Goal: Task Accomplishment & Management: Use online tool/utility

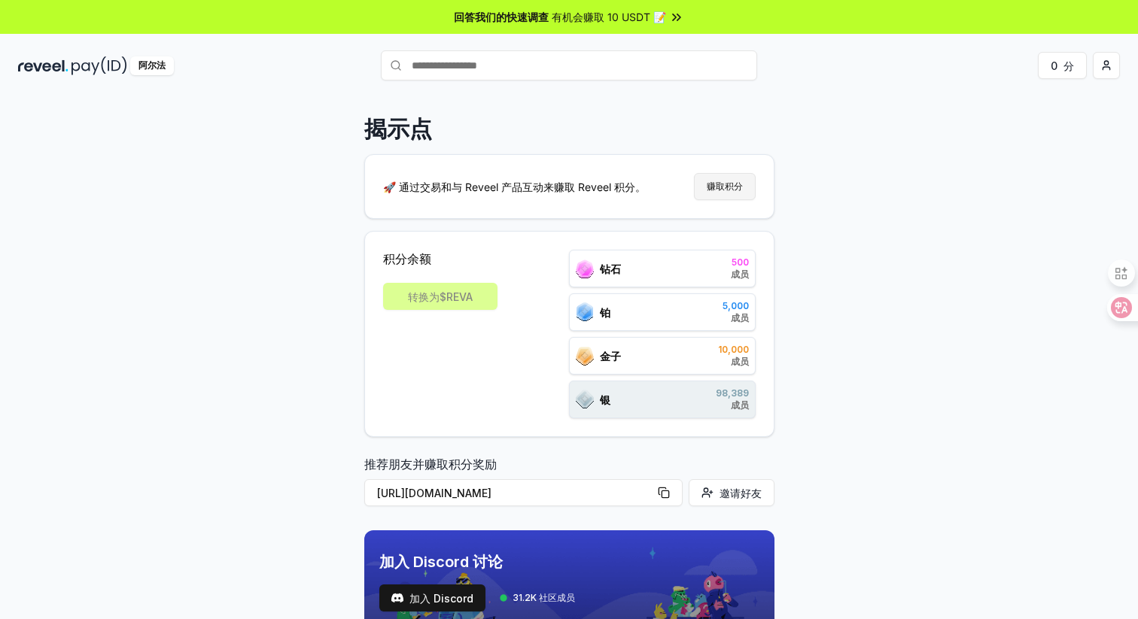
click at [738, 193] on button "赚取积分" at bounding box center [725, 186] width 62 height 27
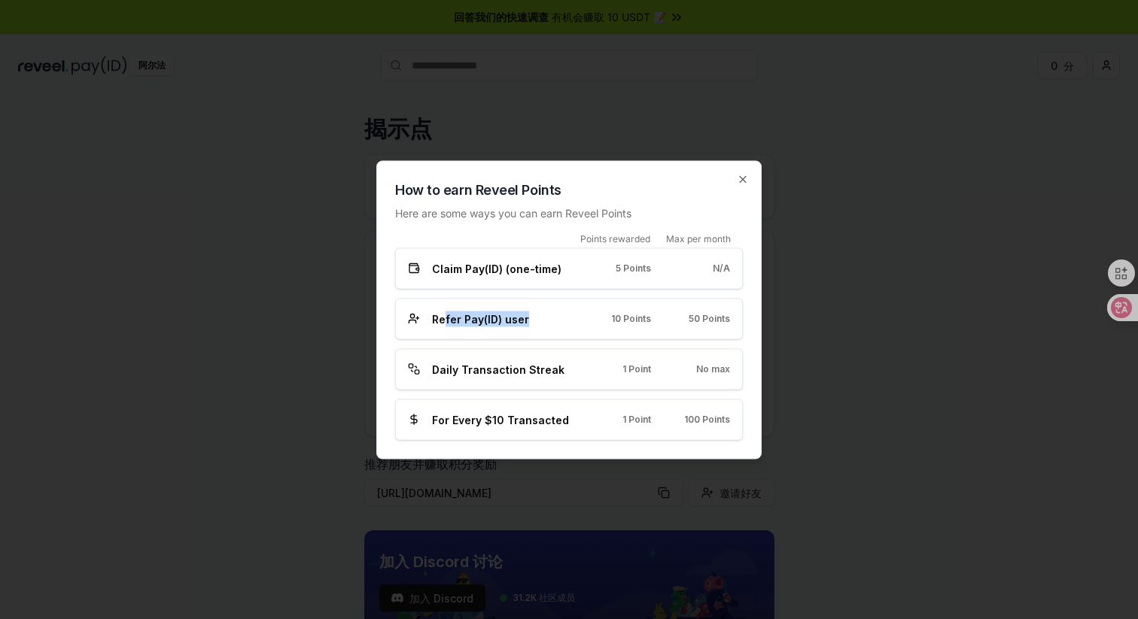
drag, startPoint x: 443, startPoint y: 320, endPoint x: 552, endPoint y: 320, distance: 108.3
click at [552, 320] on div "Refer Pay(ID) user" at bounding box center [490, 319] width 164 height 16
drag, startPoint x: 445, startPoint y: 370, endPoint x: 529, endPoint y: 370, distance: 83.5
click at [529, 370] on span "Daily Transaction Streak" at bounding box center [498, 369] width 132 height 16
drag, startPoint x: 444, startPoint y: 421, endPoint x: 534, endPoint y: 421, distance: 90.3
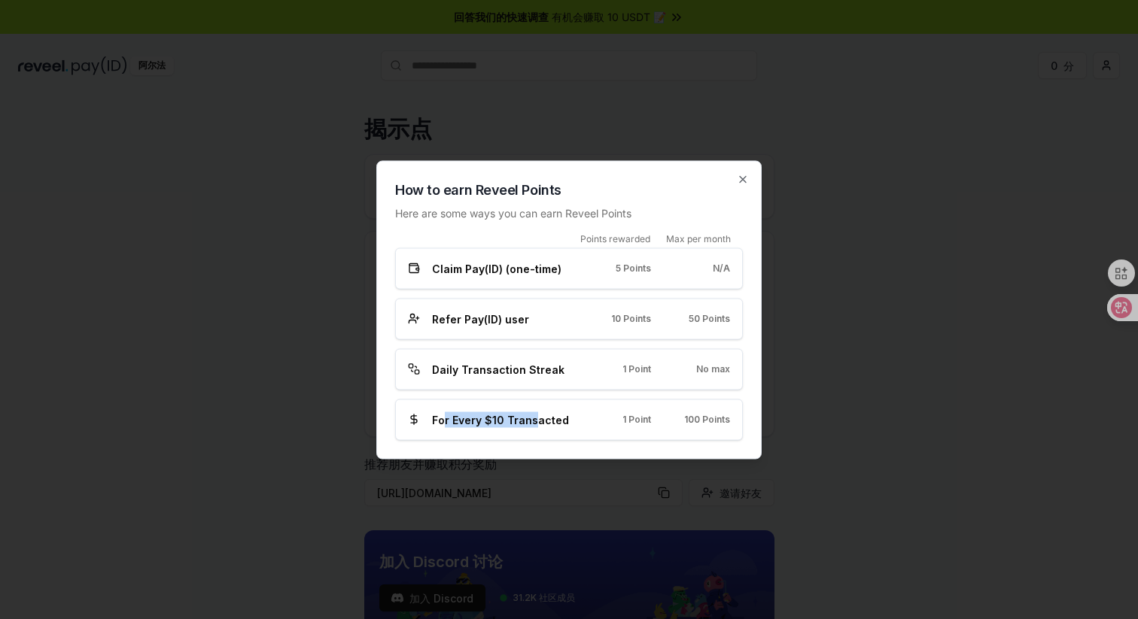
click at [534, 421] on span "For Every $10 Transacted" at bounding box center [500, 420] width 137 height 16
drag, startPoint x: 445, startPoint y: 370, endPoint x: 526, endPoint y: 370, distance: 80.5
click at [526, 370] on span "Daily Transaction Streak" at bounding box center [498, 369] width 132 height 16
drag, startPoint x: 445, startPoint y: 321, endPoint x: 497, endPoint y: 321, distance: 52.7
click at [497, 321] on span "Refer Pay(ID) user" at bounding box center [480, 319] width 97 height 16
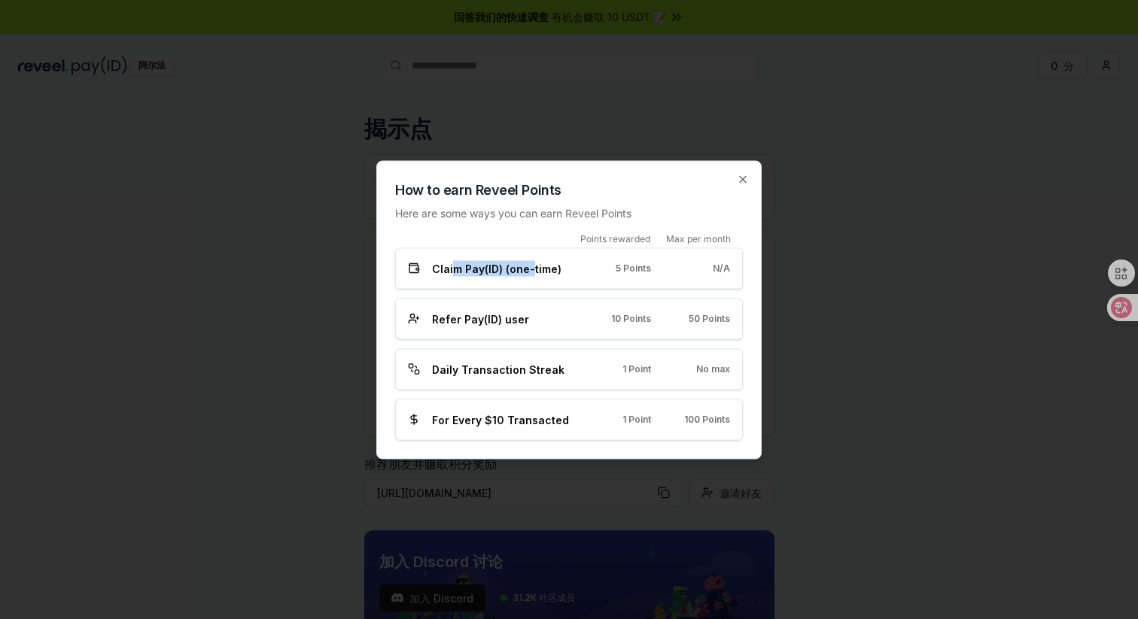
drag, startPoint x: 450, startPoint y: 270, endPoint x: 531, endPoint y: 270, distance: 81.3
click at [531, 270] on span "Claim Pay(ID) (one-time)" at bounding box center [496, 268] width 129 height 16
click at [746, 181] on icon "button" at bounding box center [743, 179] width 12 height 12
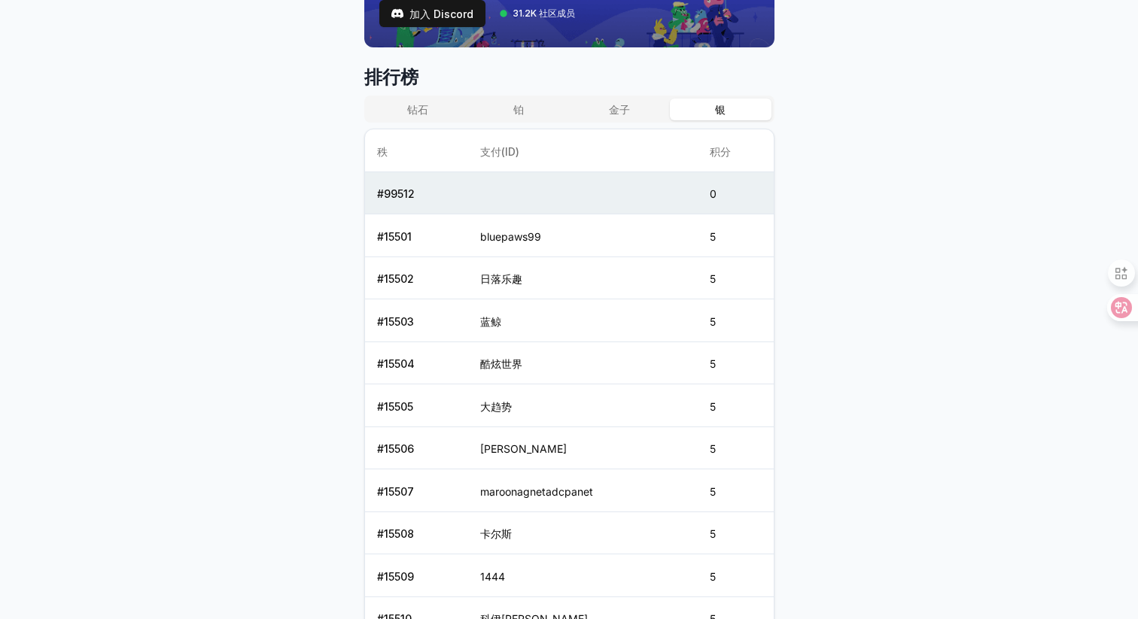
scroll to position [581, 0]
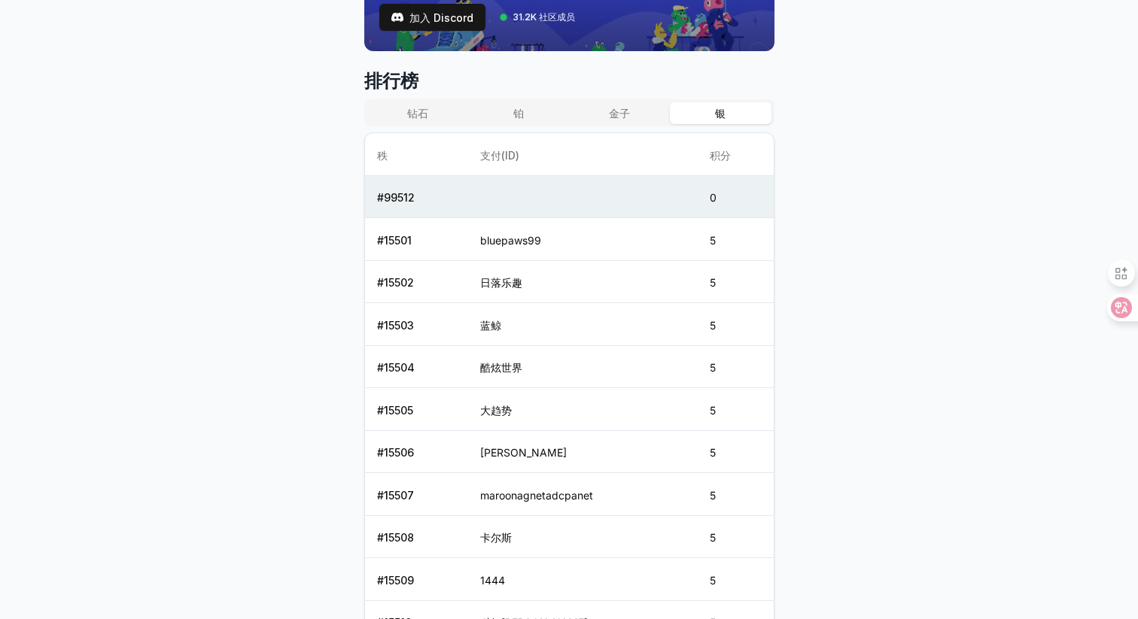
click at [612, 120] on font "金子" at bounding box center [619, 113] width 21 height 16
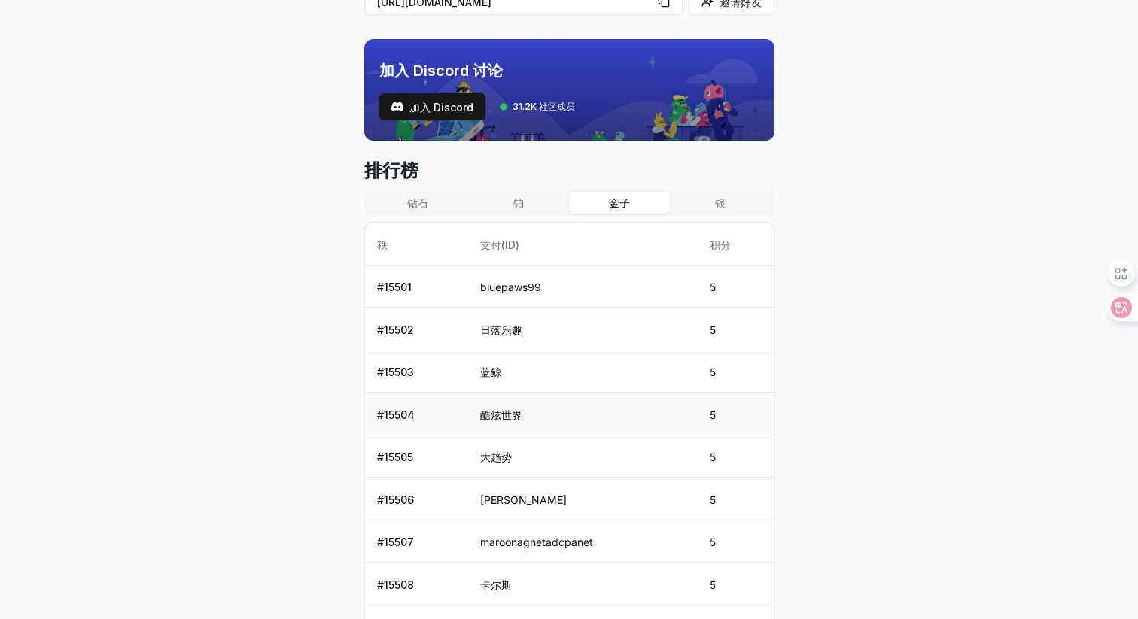
scroll to position [409, 0]
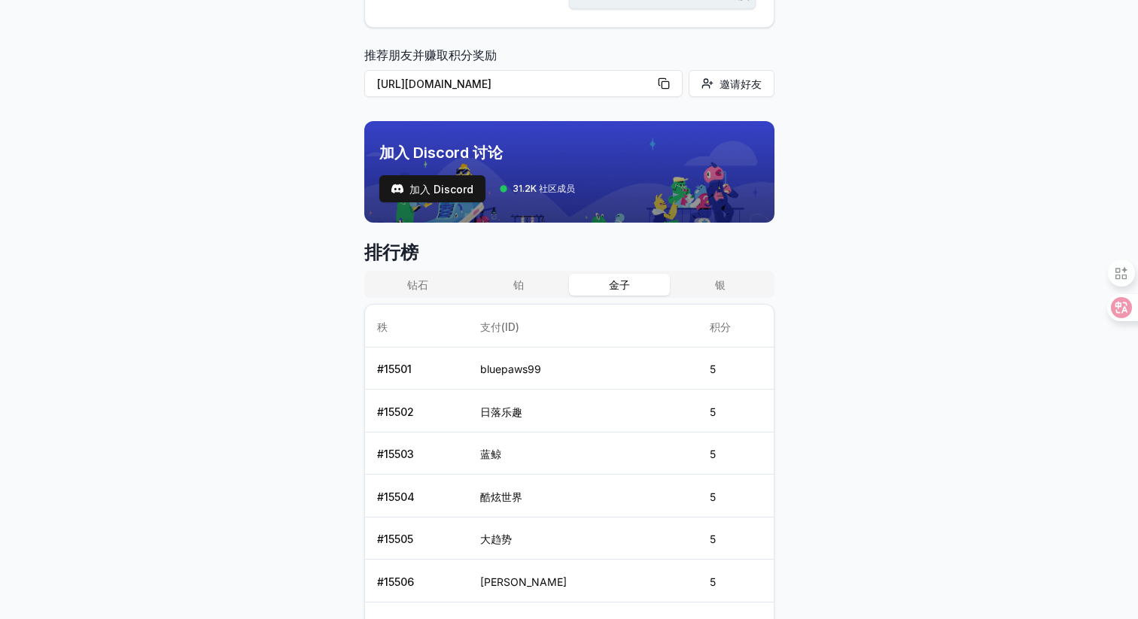
click at [517, 290] on font "铂" at bounding box center [518, 284] width 11 height 13
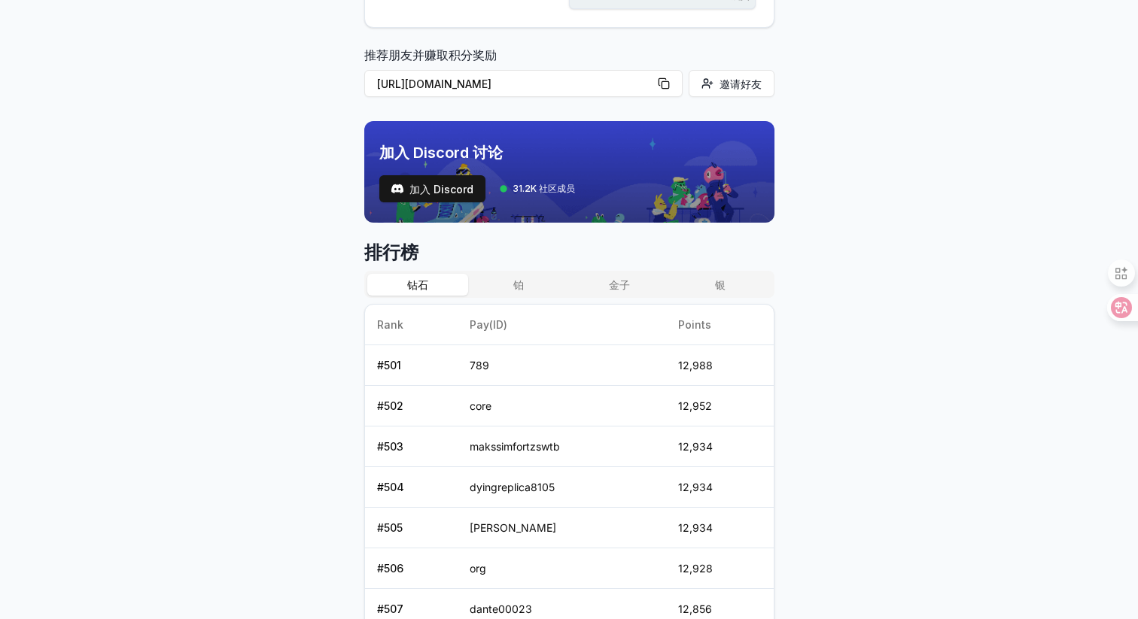
click at [418, 281] on font "钻石" at bounding box center [417, 284] width 21 height 13
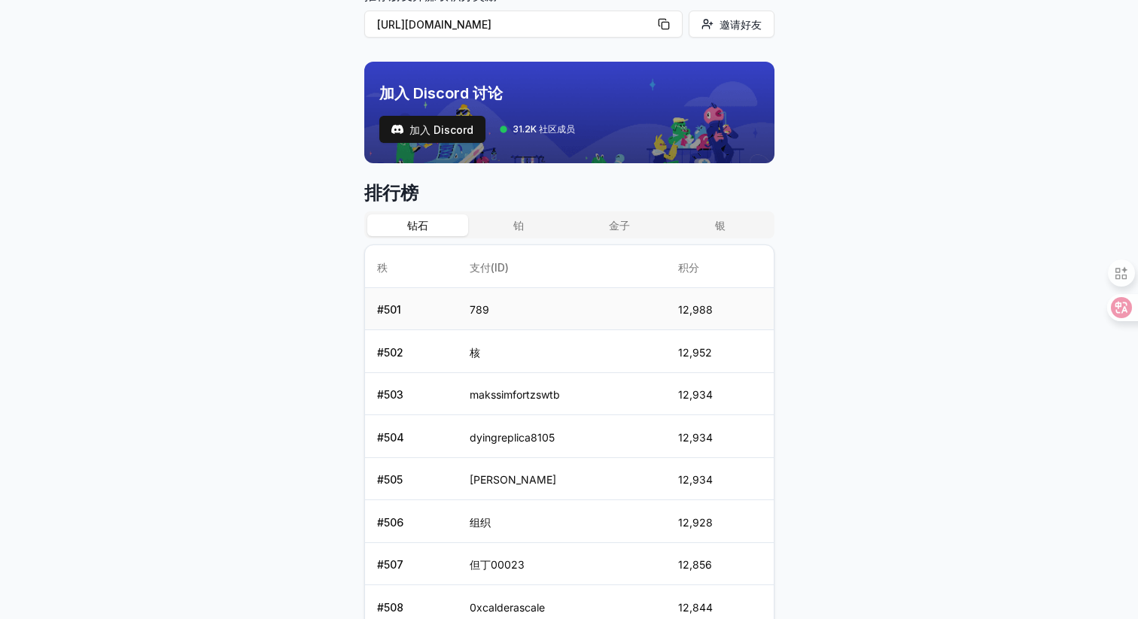
scroll to position [403, 0]
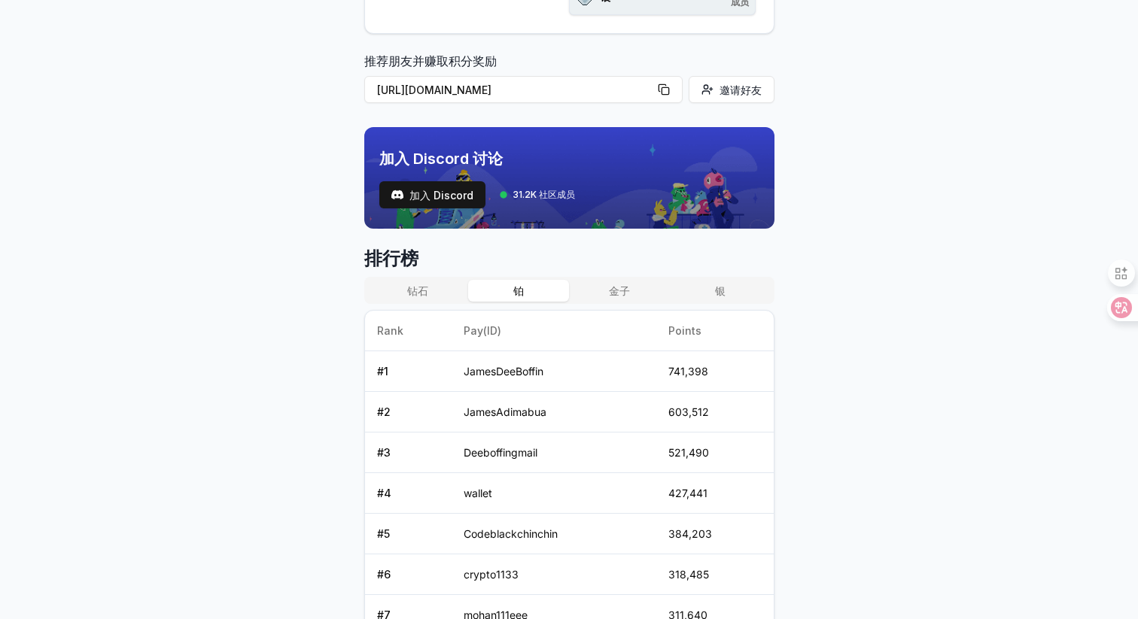
click at [519, 290] on font "铂" at bounding box center [518, 290] width 11 height 13
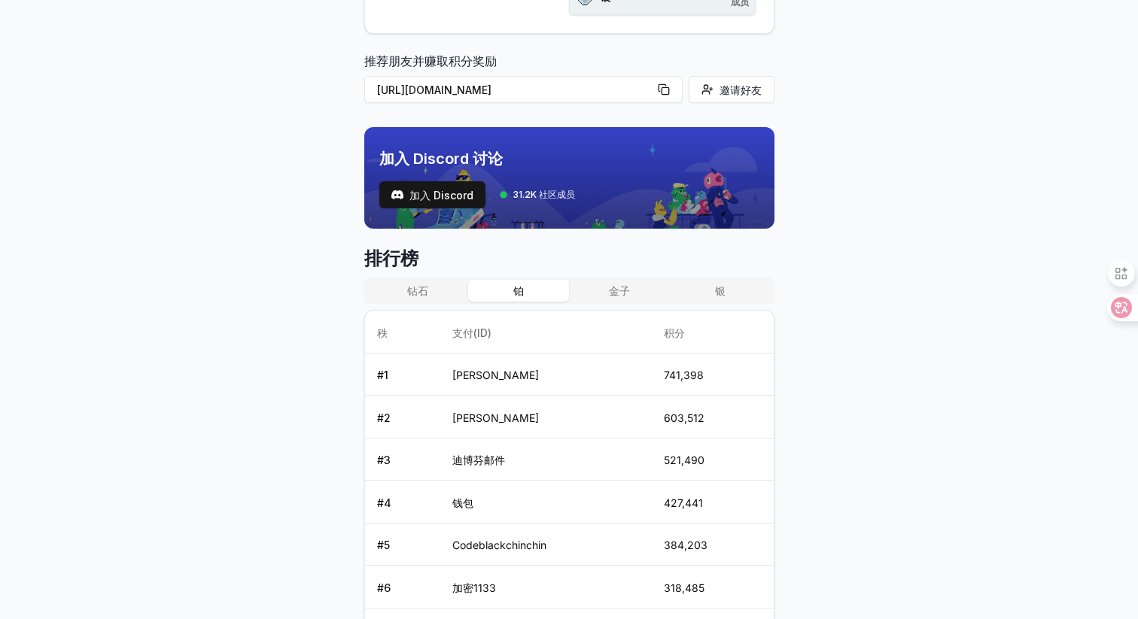
scroll to position [0, 0]
